Goal: Task Accomplishment & Management: Complete application form

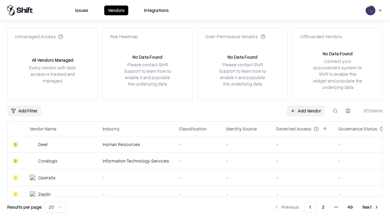
click at [306, 110] on link "Add Vendor" at bounding box center [306, 110] width 38 height 11
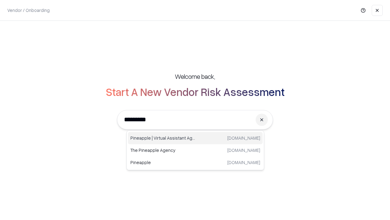
click at [195, 138] on div "Pineapple | Virtual Assistant Agency [DOMAIN_NAME]" at bounding box center [195, 138] width 135 height 12
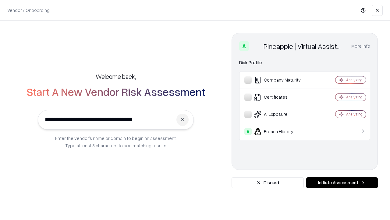
type input "**********"
click at [342, 182] on button "Initiate Assessment" at bounding box center [342, 182] width 72 height 11
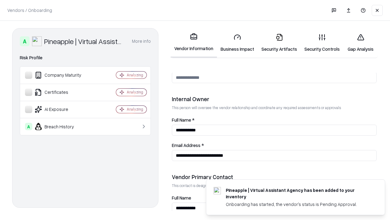
scroll to position [316, 0]
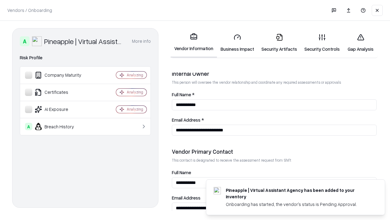
click at [279, 43] on link "Security Artifacts" at bounding box center [279, 43] width 43 height 28
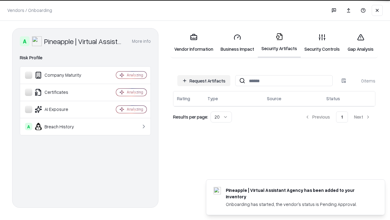
click at [204, 80] on button "Request Artifacts" at bounding box center [203, 80] width 53 height 11
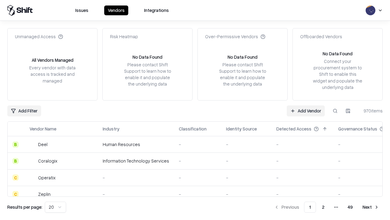
click at [306, 110] on link "Add Vendor" at bounding box center [306, 110] width 38 height 11
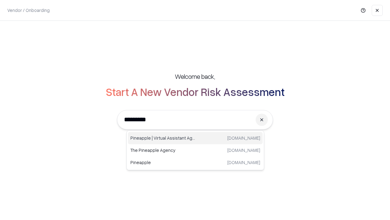
click at [195, 138] on div "Pineapple | Virtual Assistant Agency [DOMAIN_NAME]" at bounding box center [195, 138] width 135 height 12
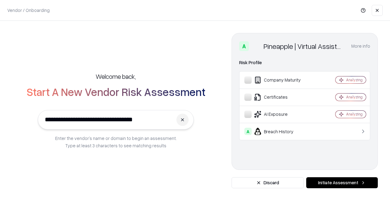
type input "**********"
click at [342, 182] on button "Initiate Assessment" at bounding box center [342, 182] width 72 height 11
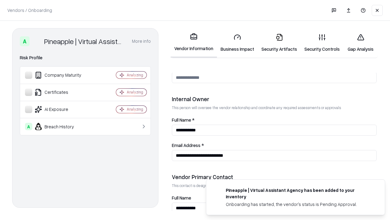
scroll to position [316, 0]
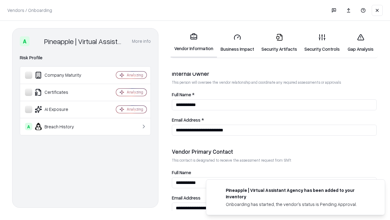
click at [361, 43] on link "Gap Analysis" at bounding box center [361, 43] width 34 height 28
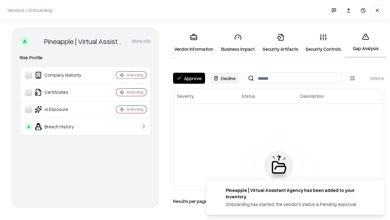
click at [189, 78] on button "Approve" at bounding box center [189, 78] width 32 height 11
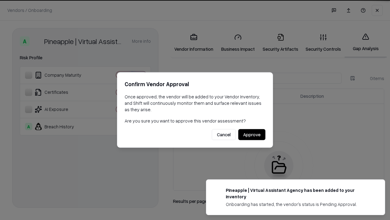
click at [252, 134] on button "Approve" at bounding box center [251, 134] width 27 height 11
